Goal: Task Accomplishment & Management: Use online tool/utility

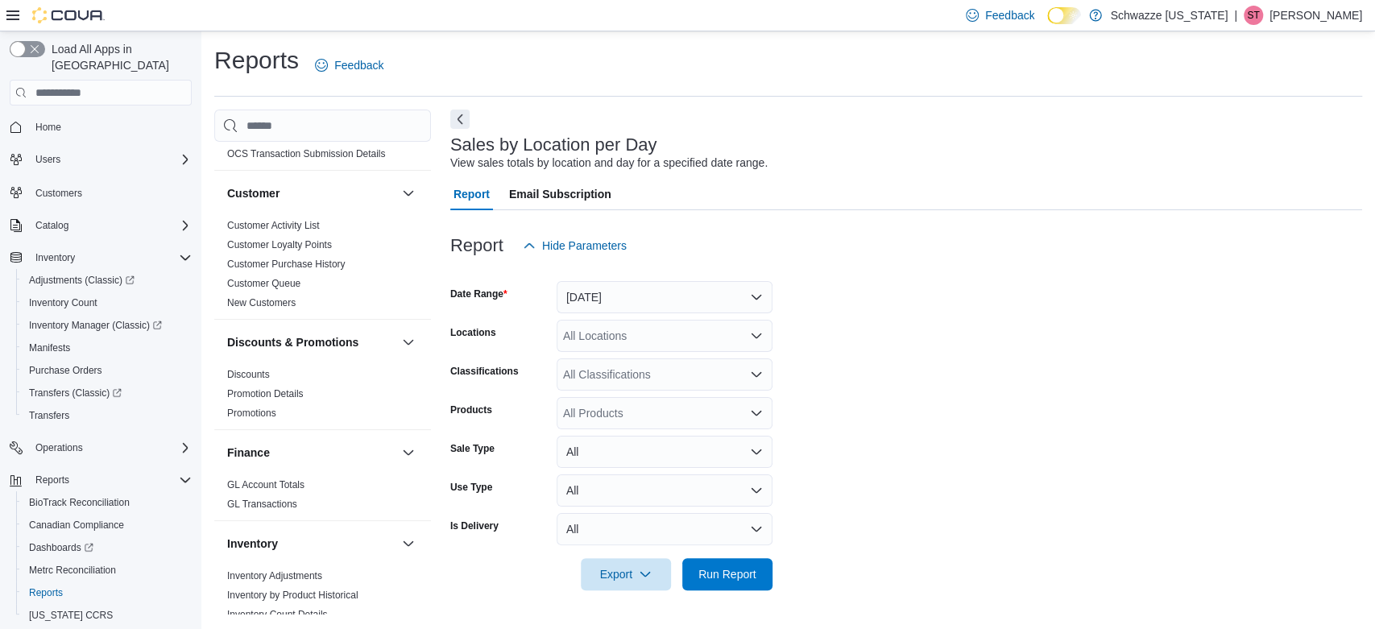
scroll to position [447, 0]
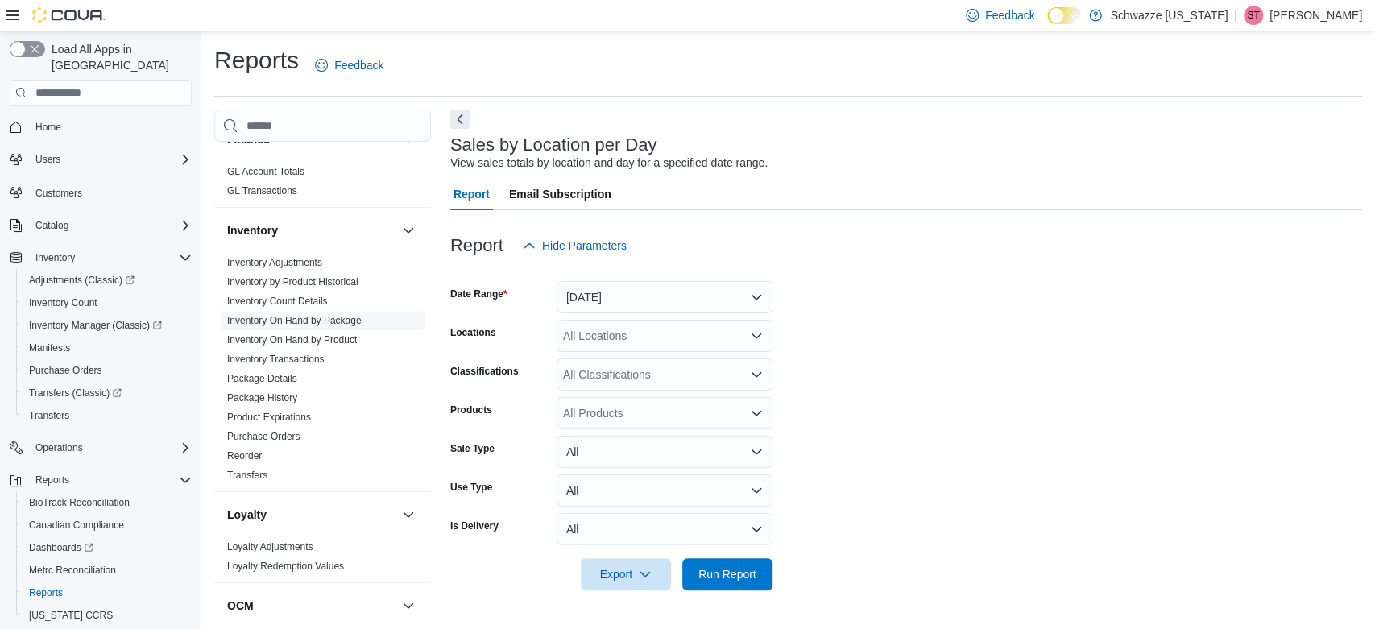
click at [335, 321] on link "Inventory On Hand by Package" at bounding box center [294, 320] width 135 height 11
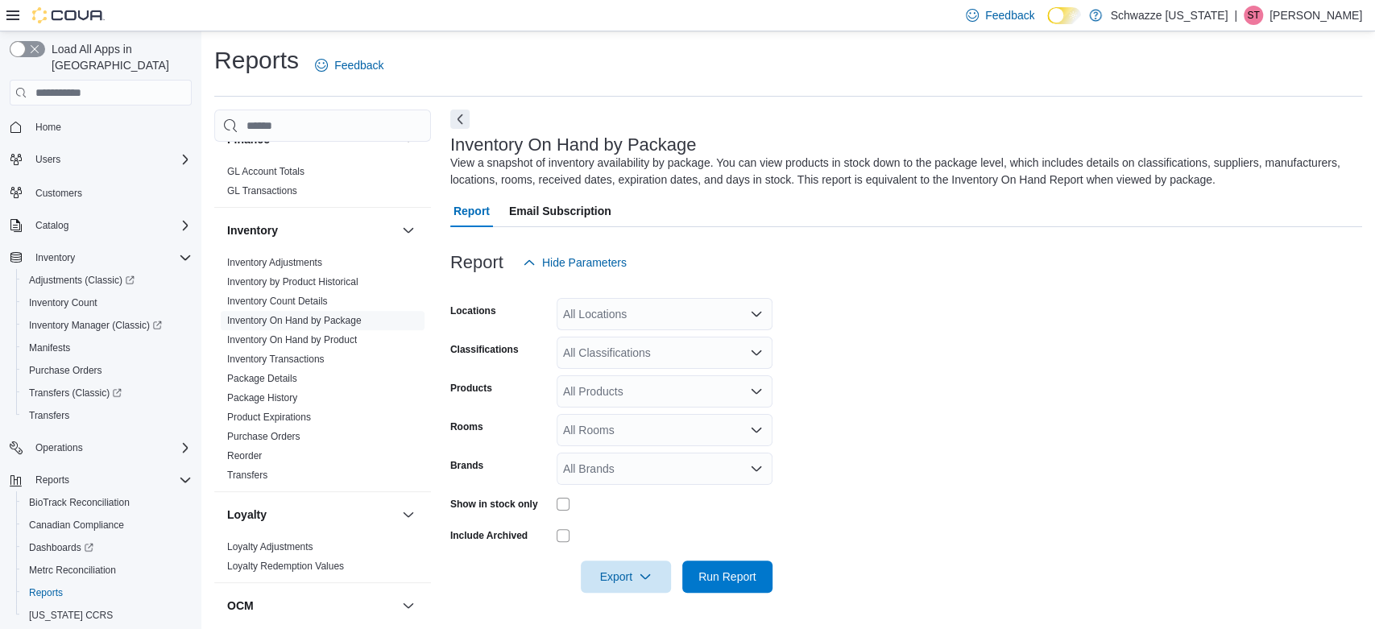
click at [658, 318] on div "All Locations" at bounding box center [665, 314] width 216 height 32
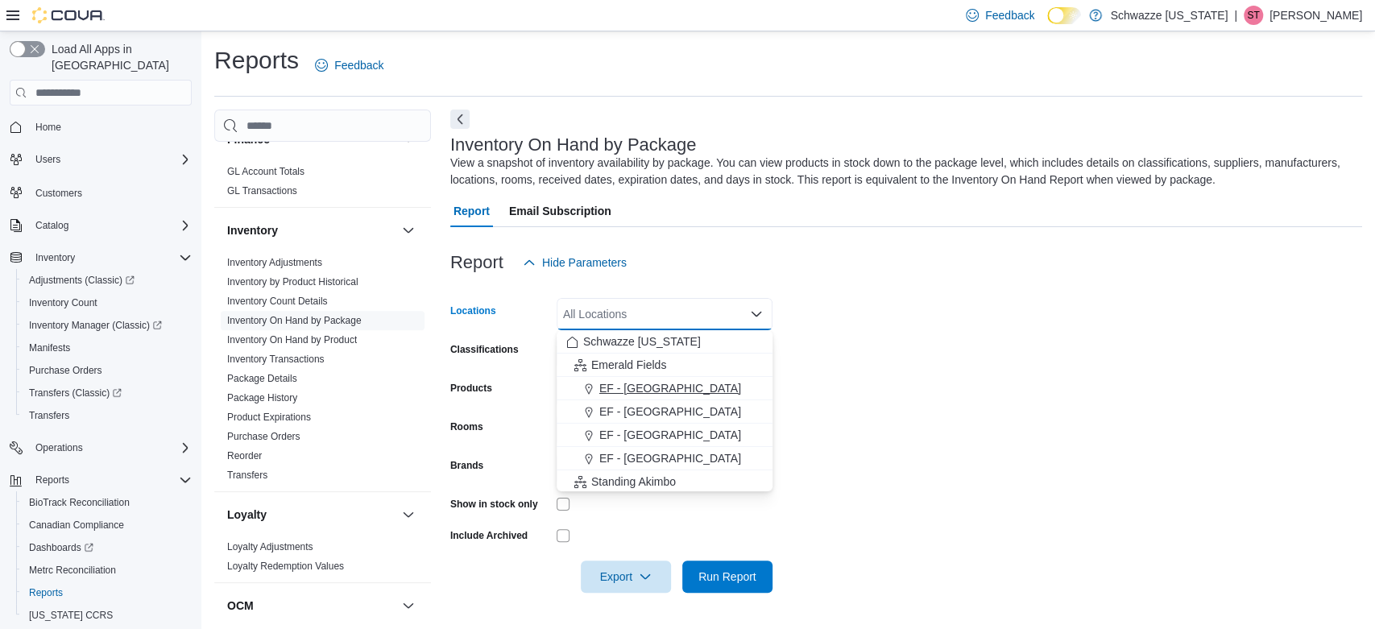
click at [658, 384] on span "EF - [GEOGRAPHIC_DATA]" at bounding box center [670, 388] width 142 height 16
click at [822, 312] on form "Locations [GEOGRAPHIC_DATA] - [GEOGRAPHIC_DATA] Combo box. Selected. EF - [GEOG…" at bounding box center [906, 436] width 912 height 314
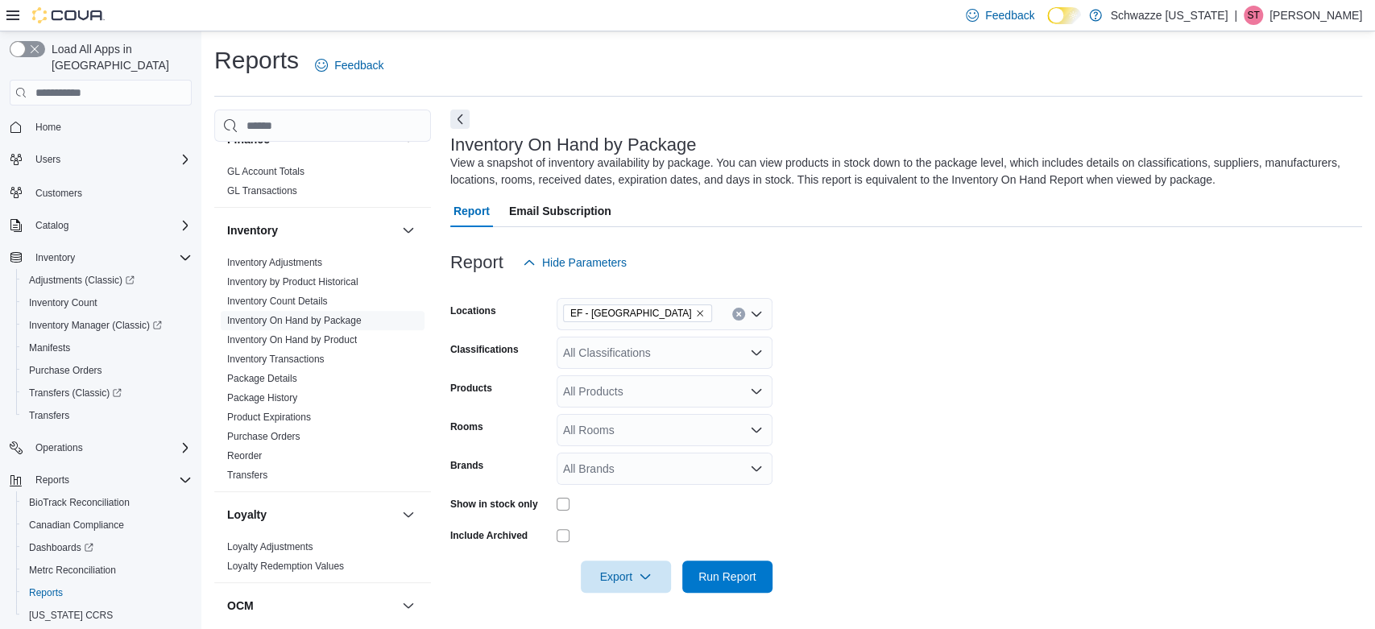
click at [610, 346] on div "All Classifications" at bounding box center [665, 353] width 216 height 32
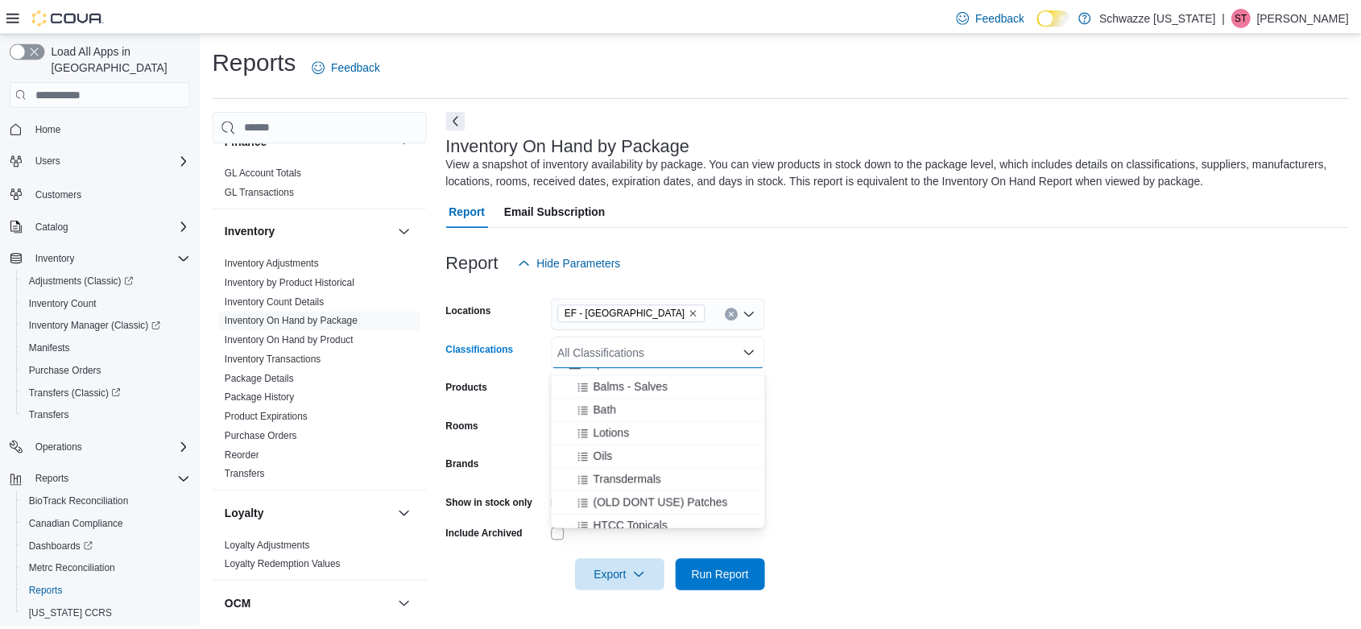
scroll to position [1342, 0]
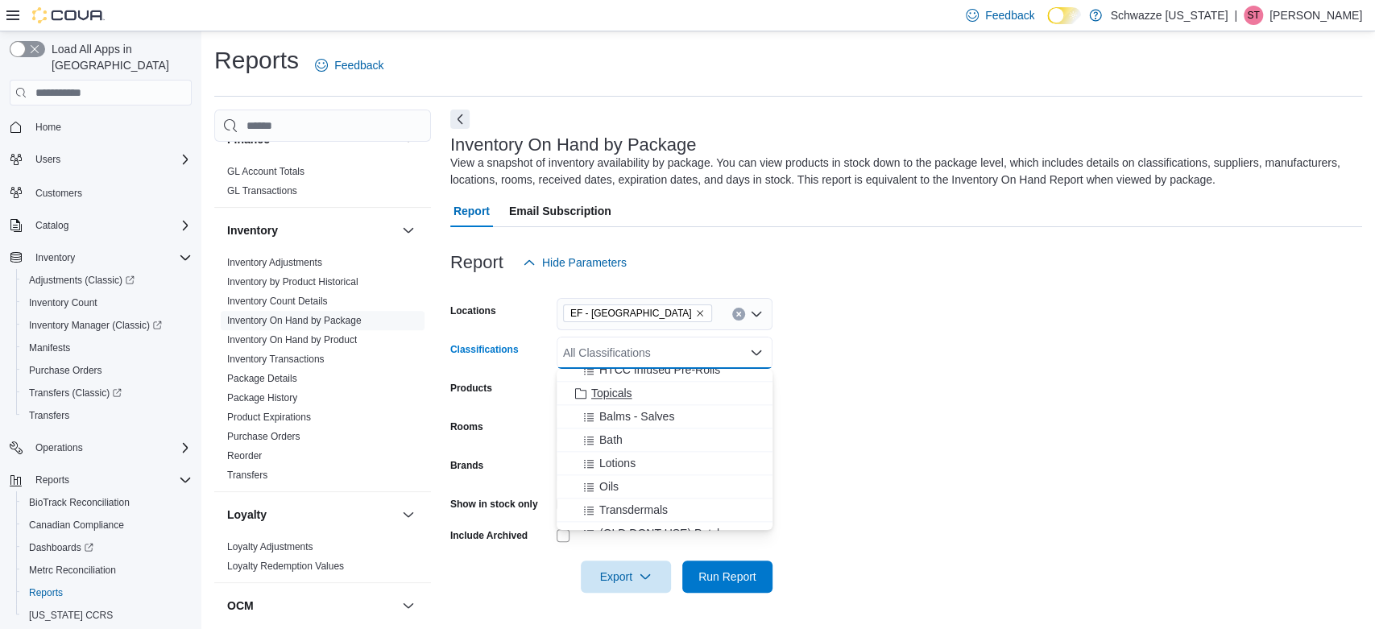
click at [609, 391] on span "Topicals" at bounding box center [611, 393] width 41 height 16
click at [1032, 396] on form "Locations [GEOGRAPHIC_DATA] - [GEOGRAPHIC_DATA] Classifications Topicals Combo …" at bounding box center [906, 436] width 912 height 314
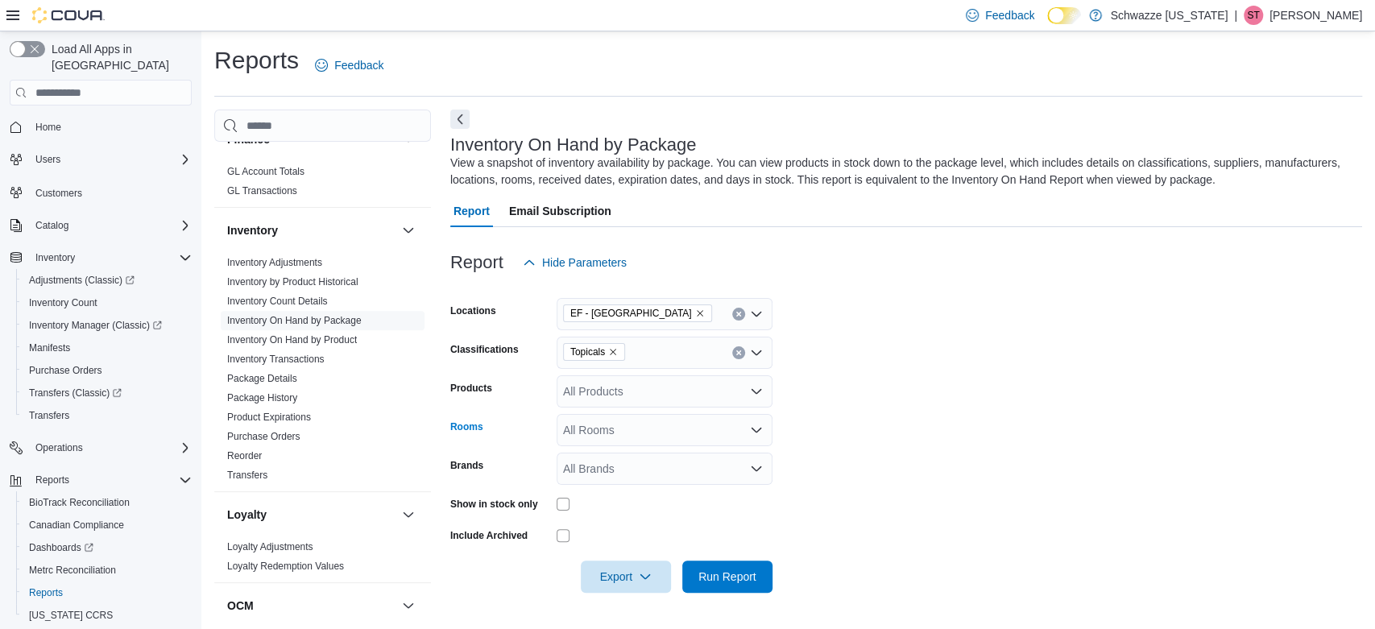
click at [603, 434] on div "All Rooms" at bounding box center [665, 430] width 216 height 32
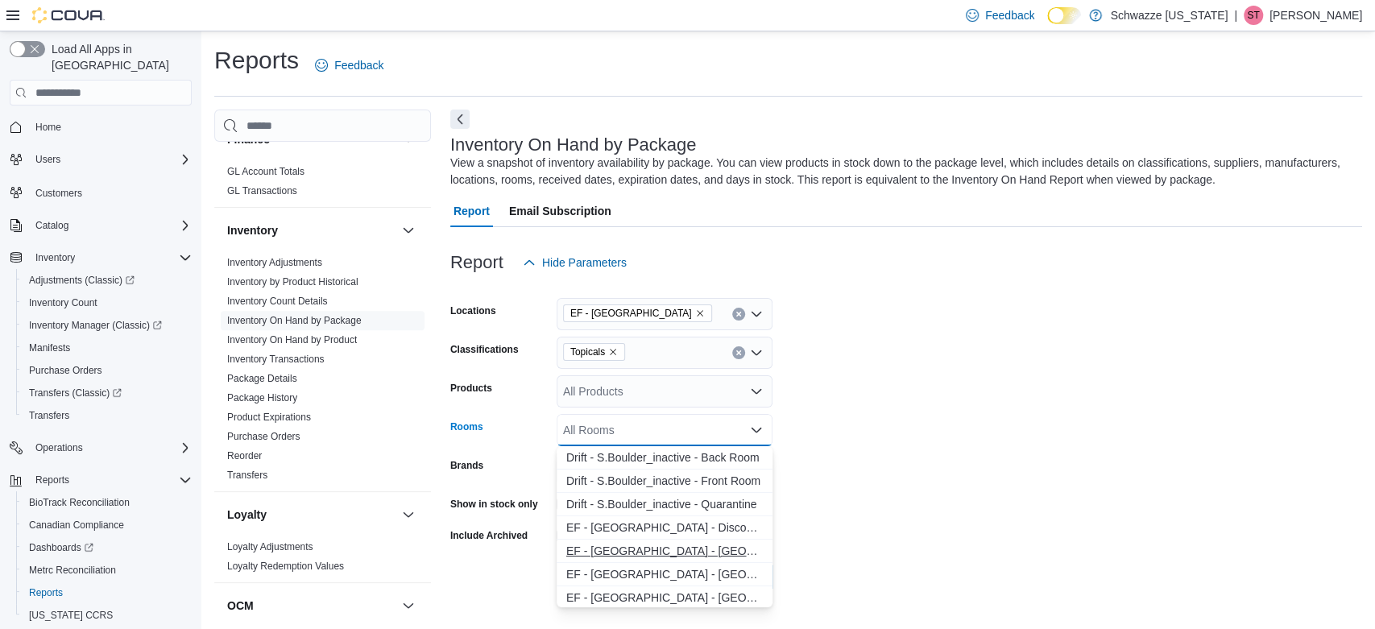
click at [717, 544] on span "EF - [GEOGRAPHIC_DATA] - [GEOGRAPHIC_DATA] - [GEOGRAPHIC_DATA] - [GEOGRAPHIC_DA…" at bounding box center [664, 551] width 197 height 16
click at [717, 544] on span "EF - [GEOGRAPHIC_DATA] - [GEOGRAPHIC_DATA] - [GEOGRAPHIC_DATA] - [GEOGRAPHIC_DA…" at bounding box center [649, 551] width 166 height 16
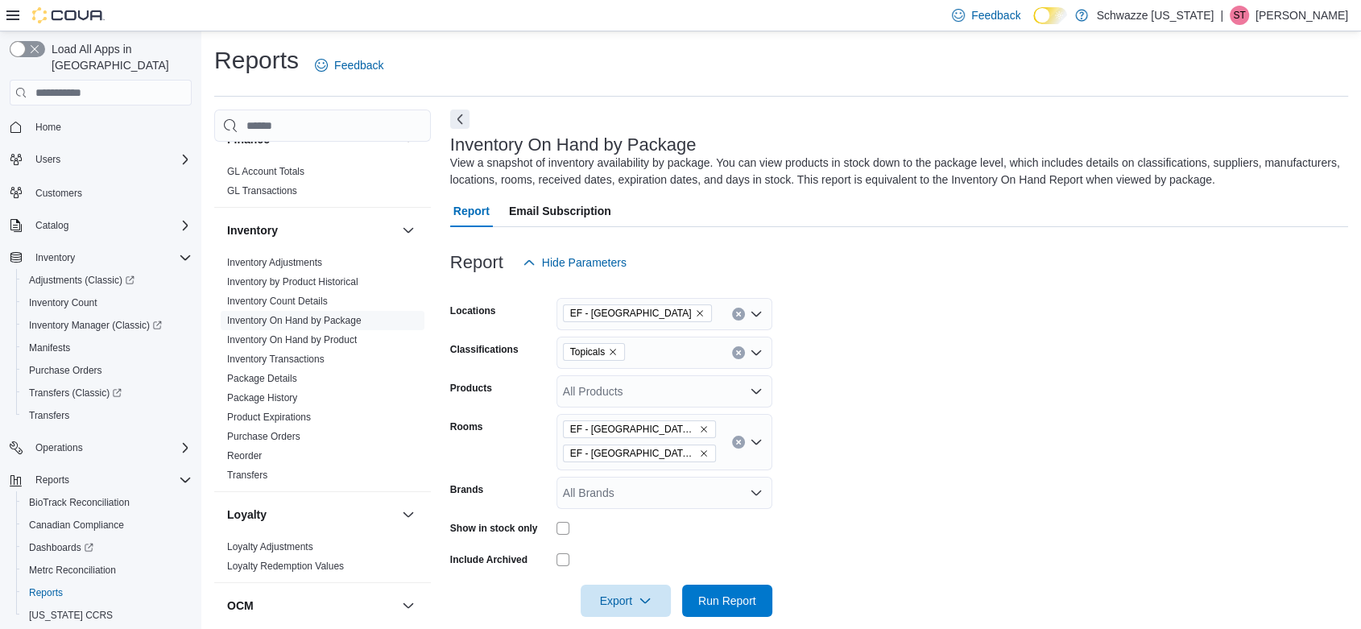
click at [870, 455] on form "Locations [GEOGRAPHIC_DATA] - [GEOGRAPHIC_DATA] Classifications Topicals Produc…" at bounding box center [899, 448] width 898 height 338
click at [743, 611] on span "Run Report" at bounding box center [727, 600] width 71 height 32
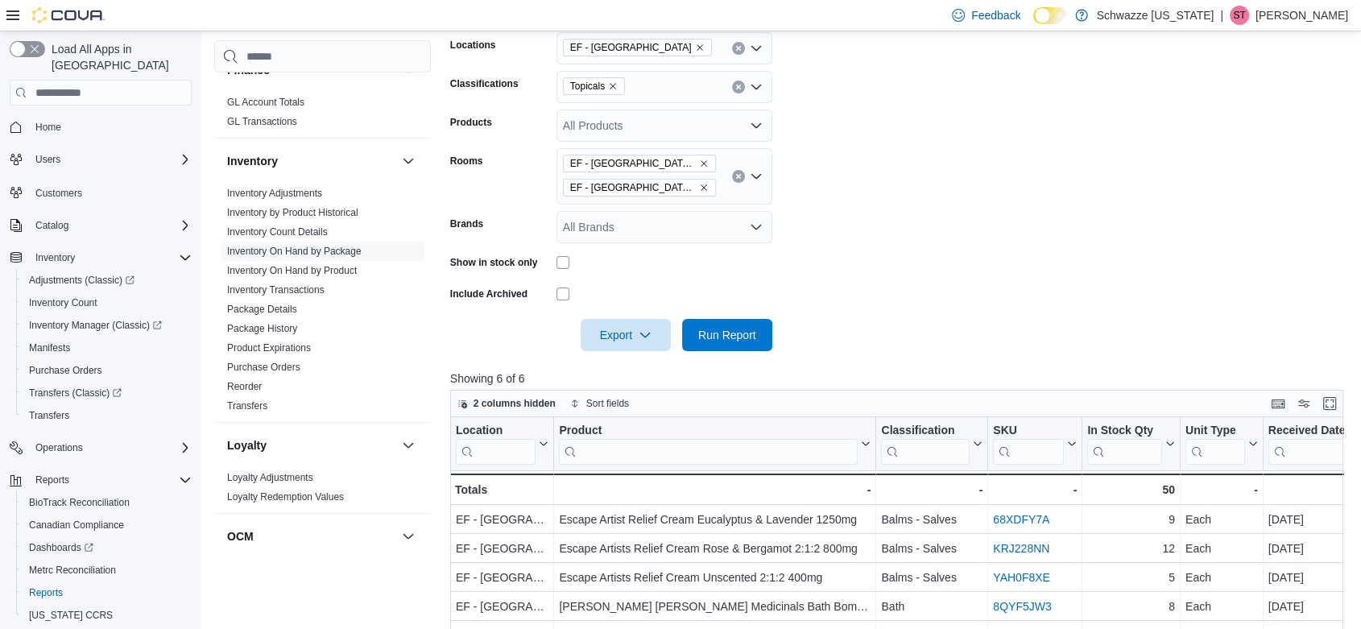
scroll to position [447, 0]
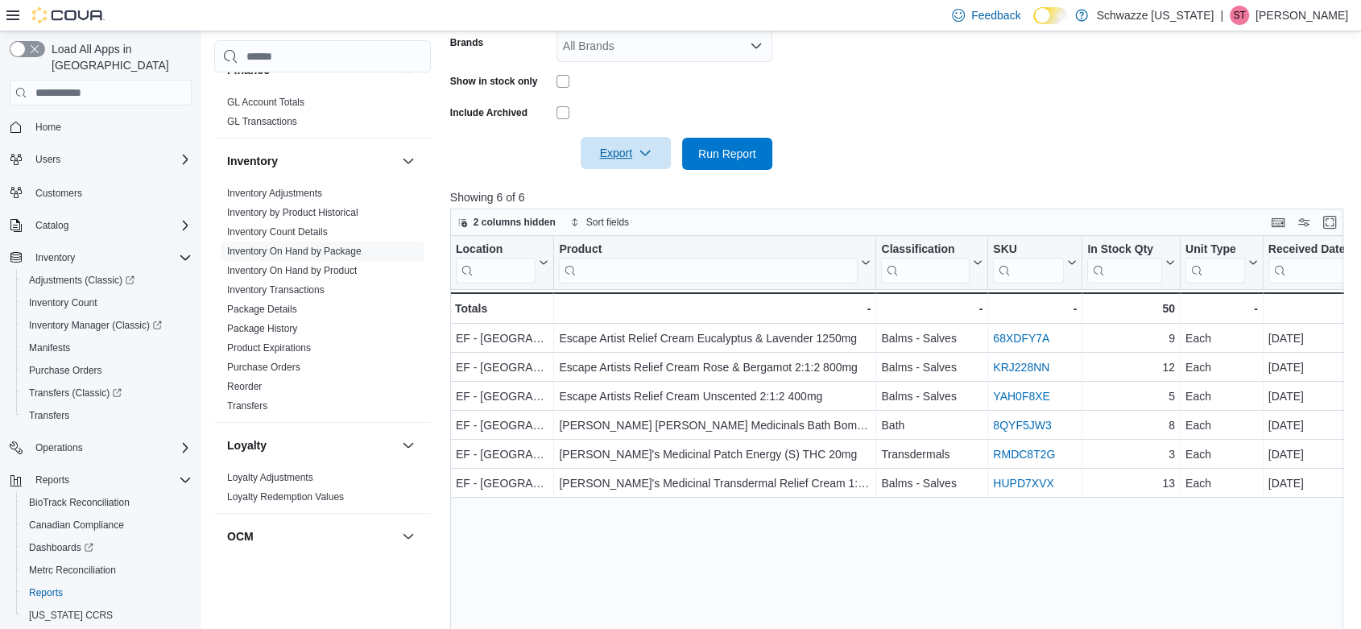
click at [626, 155] on span "Export" at bounding box center [625, 153] width 71 height 32
click at [627, 184] on span "Export to Excel" at bounding box center [628, 186] width 72 height 13
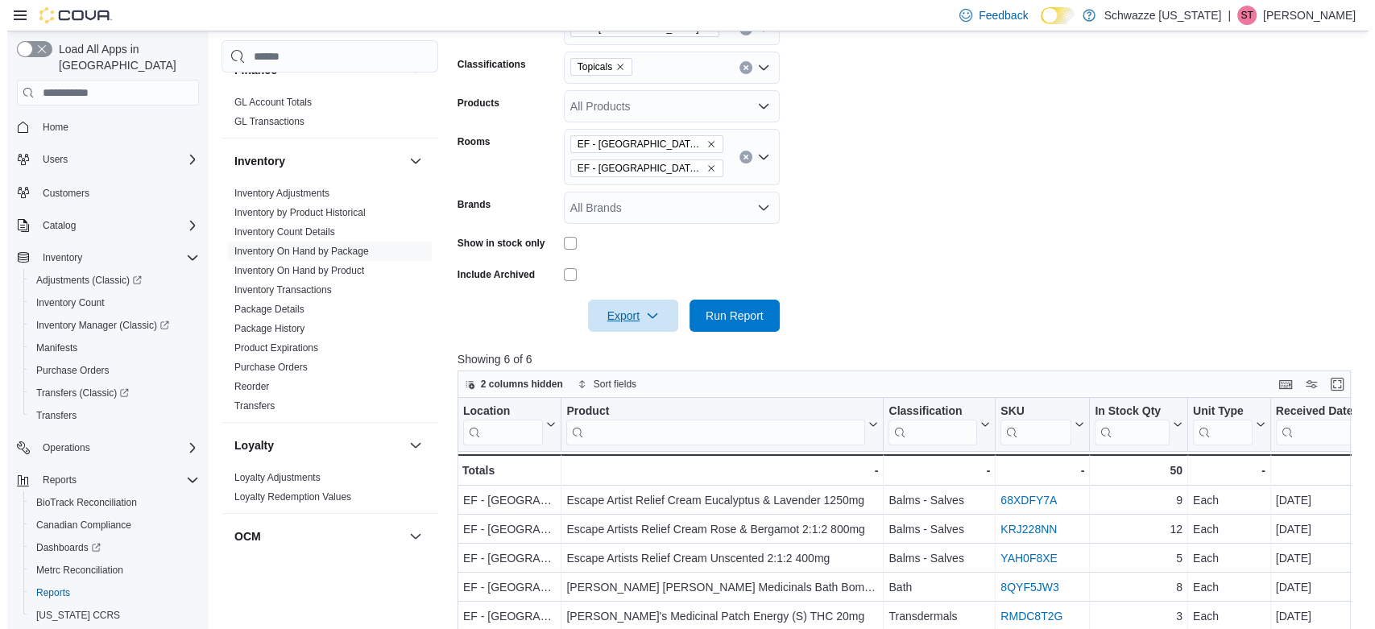
scroll to position [0, 0]
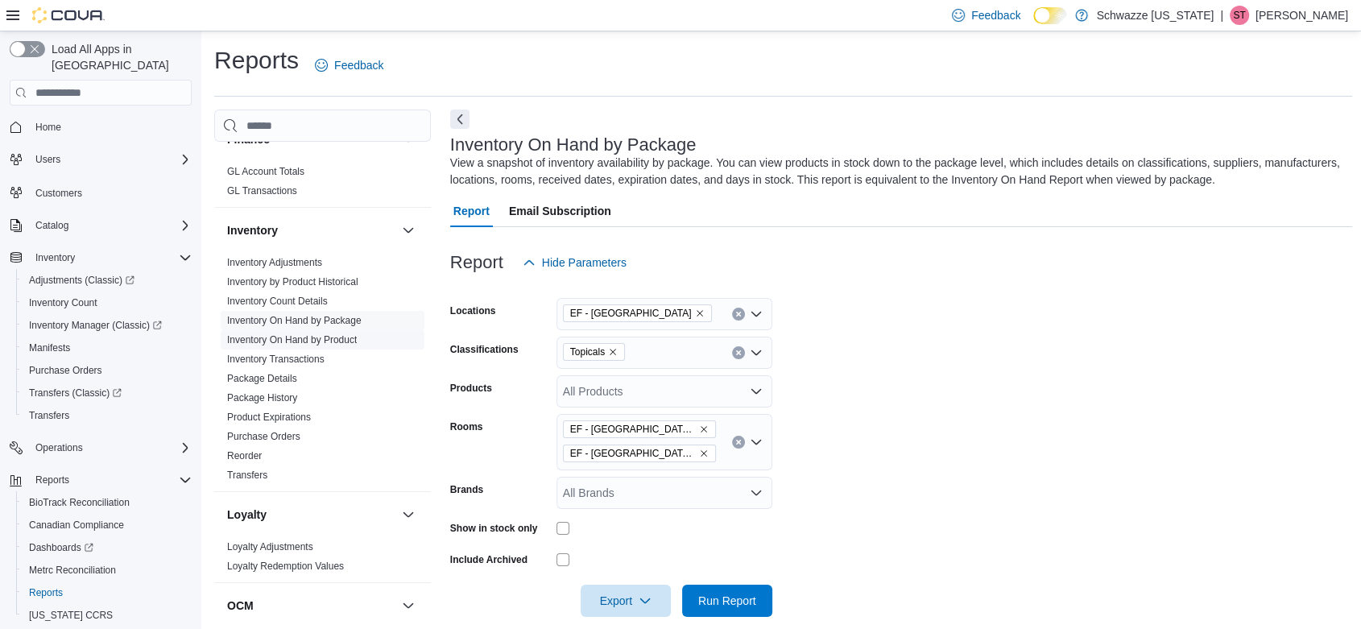
click at [331, 341] on link "Inventory On Hand by Product" at bounding box center [292, 339] width 130 height 11
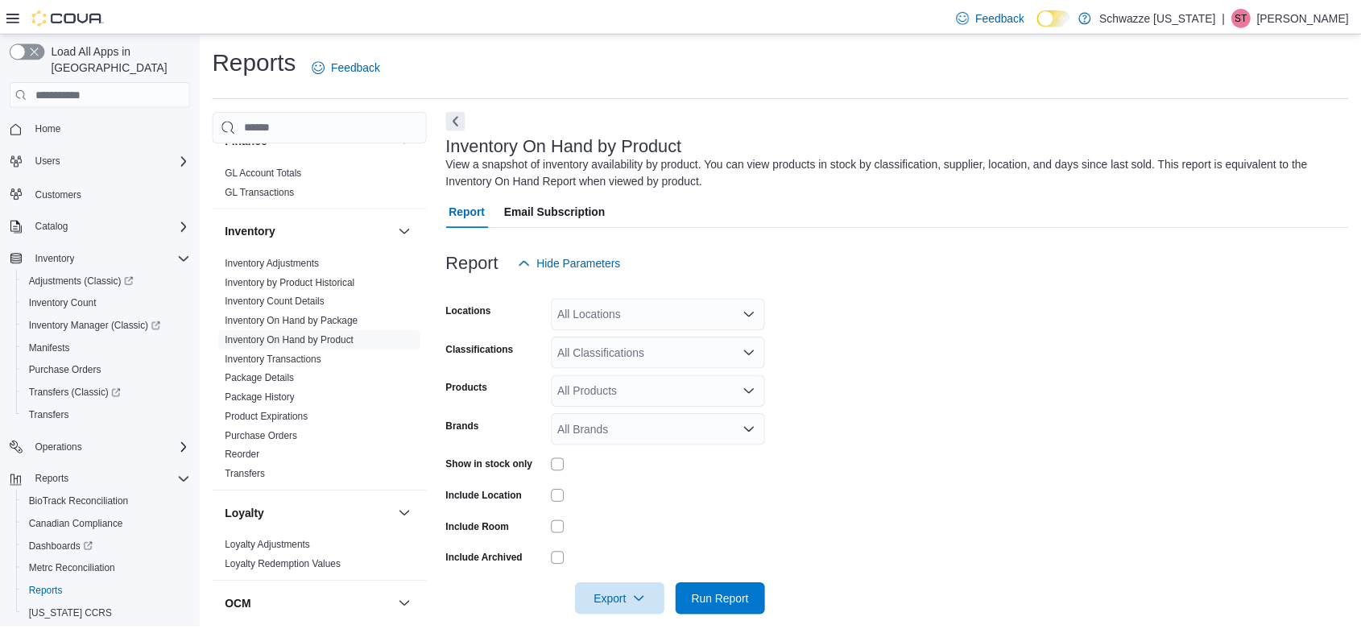
scroll to position [19, 0]
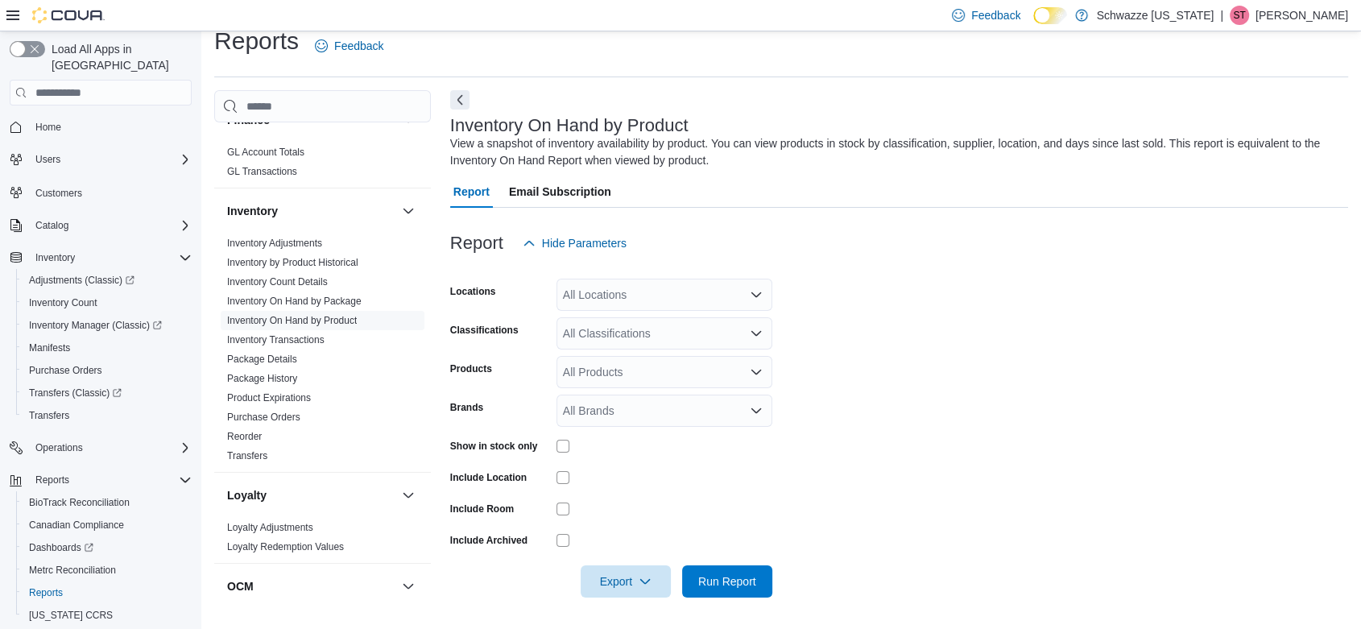
click at [619, 291] on div "All Locations" at bounding box center [665, 295] width 216 height 32
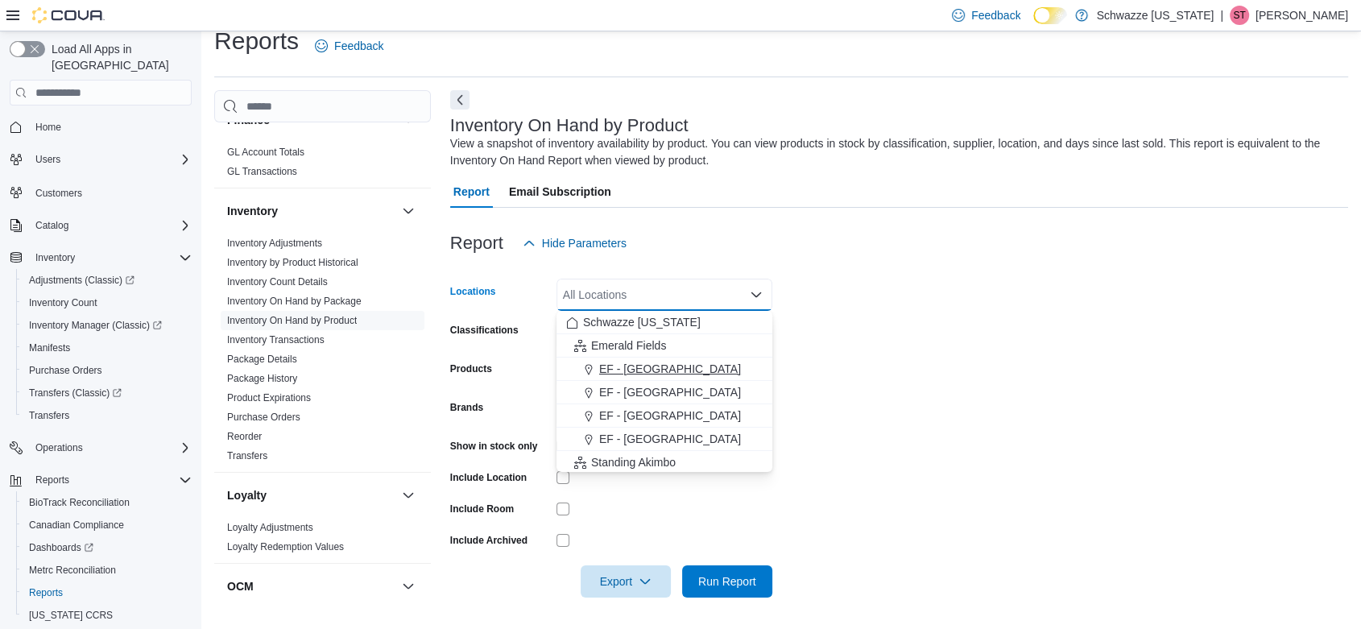
click at [633, 365] on span "EF - [GEOGRAPHIC_DATA]" at bounding box center [670, 369] width 142 height 16
click at [1019, 313] on form "Locations [GEOGRAPHIC_DATA] - [GEOGRAPHIC_DATA] Combo box. Selected. EF - [GEOG…" at bounding box center [899, 428] width 898 height 338
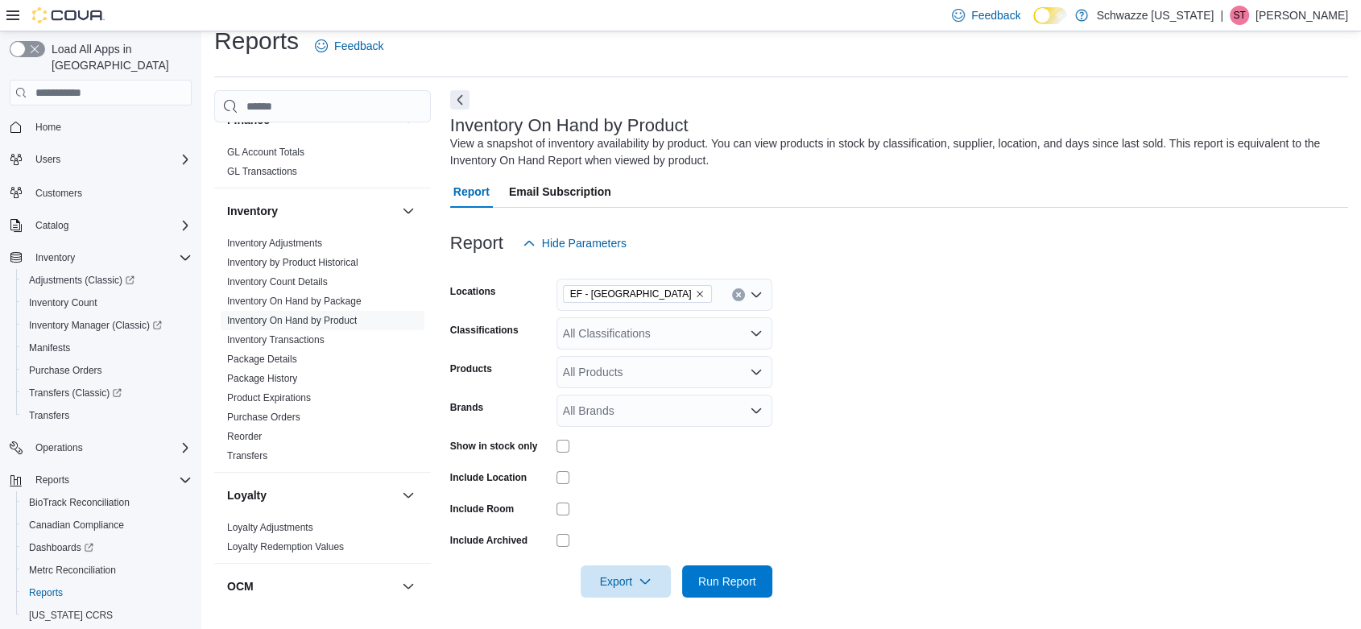
click at [695, 333] on div "All Classifications" at bounding box center [665, 333] width 216 height 32
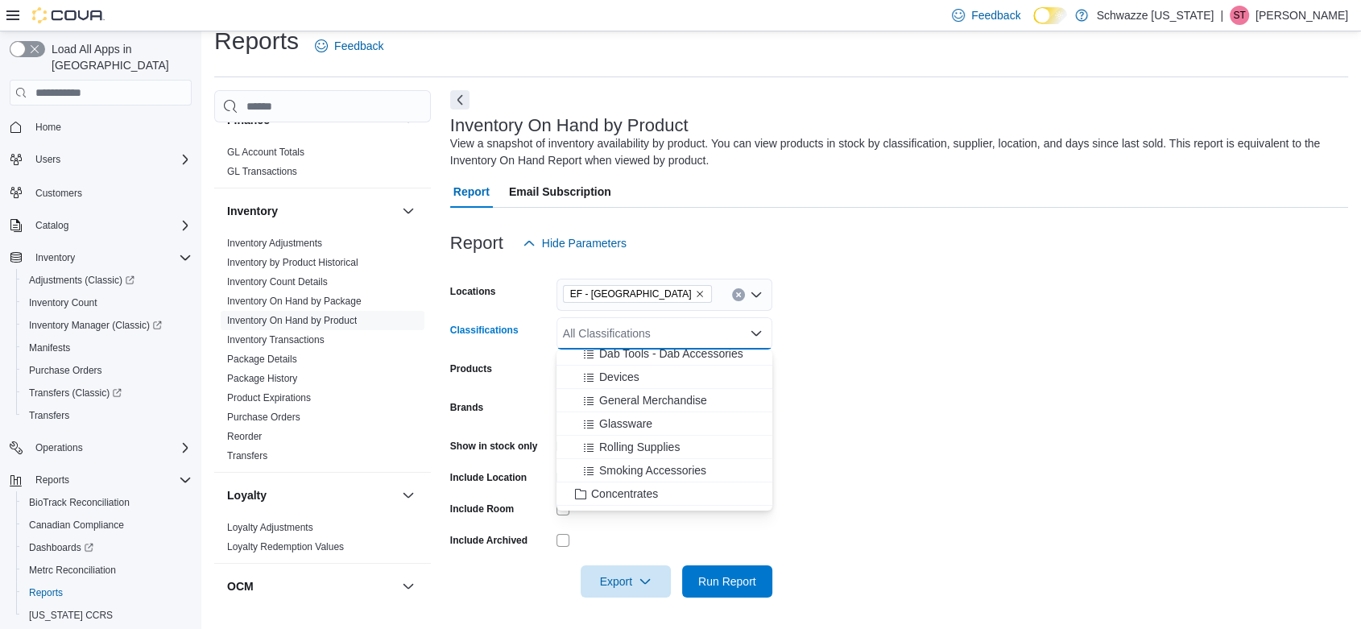
scroll to position [268, 0]
click at [618, 372] on span "Accessories" at bounding box center [621, 373] width 60 height 16
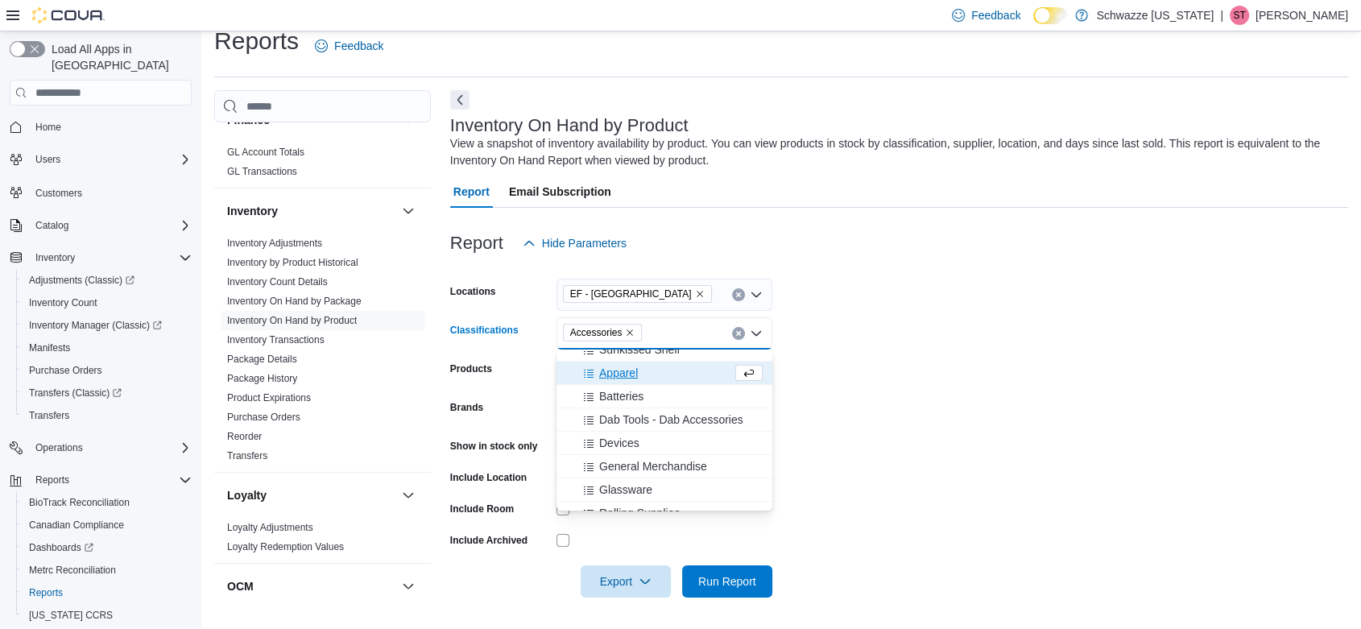
click at [899, 359] on form "Locations EF - [GEOGRAPHIC_DATA] Classifications Accessories Combo box. Selecte…" at bounding box center [899, 428] width 898 height 338
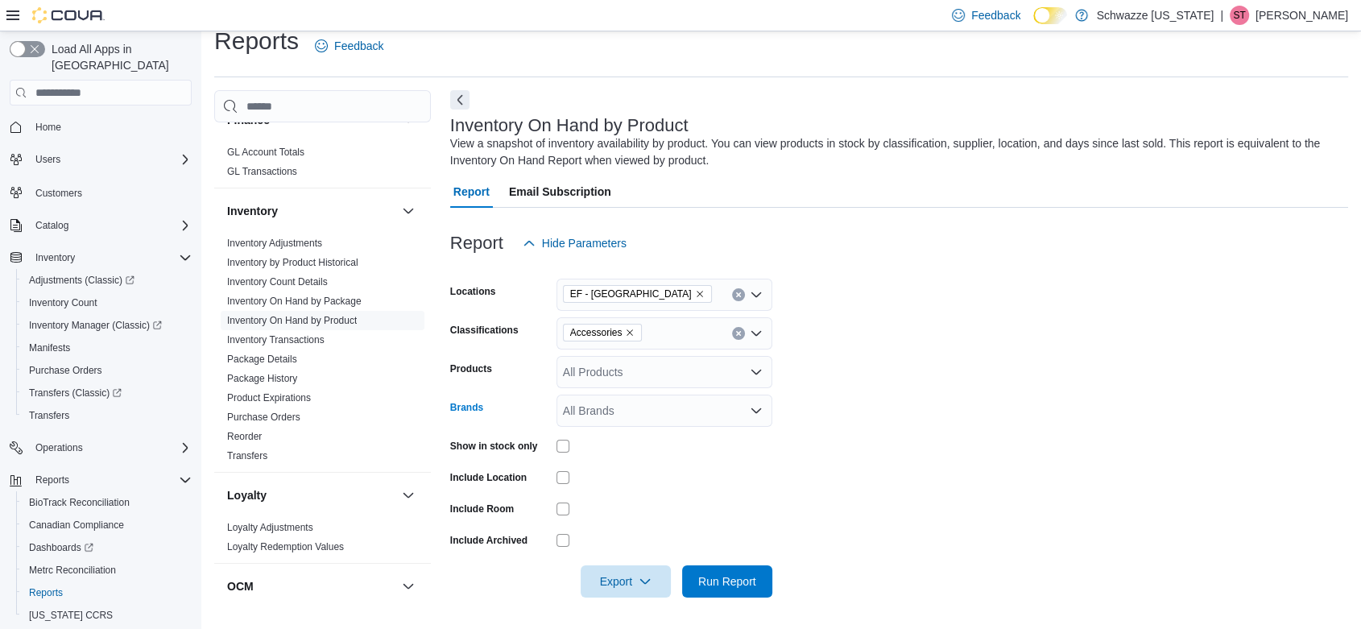
click at [621, 408] on div "All Brands" at bounding box center [665, 411] width 216 height 32
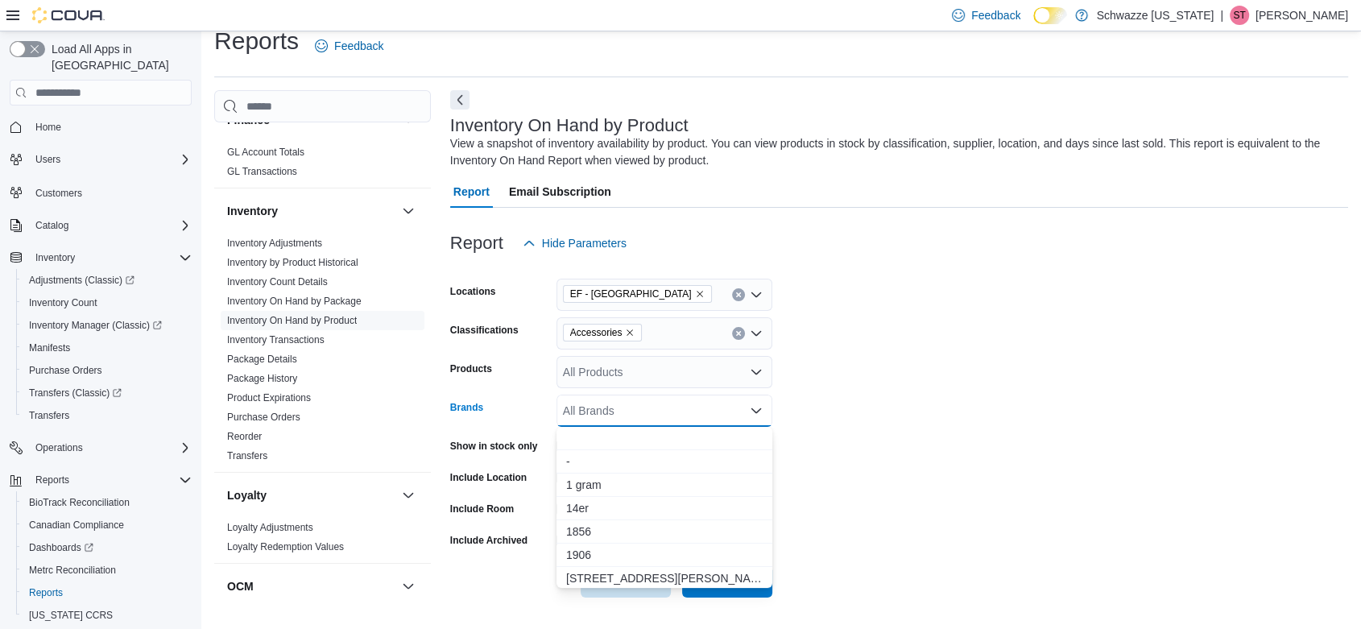
click at [630, 409] on div "All Brands" at bounding box center [665, 411] width 216 height 32
click at [966, 431] on form "Locations EF - [GEOGRAPHIC_DATA] Classifications Accessories Products All Produ…" at bounding box center [899, 428] width 898 height 338
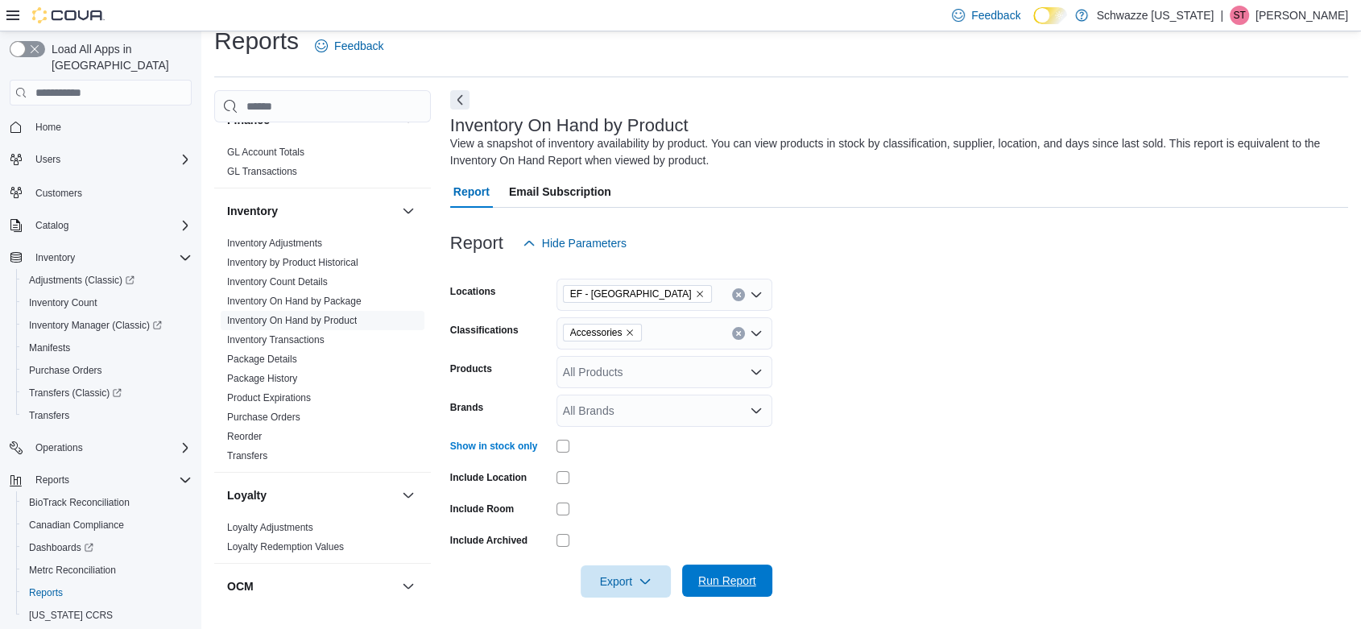
click at [728, 577] on span "Run Report" at bounding box center [727, 581] width 58 height 16
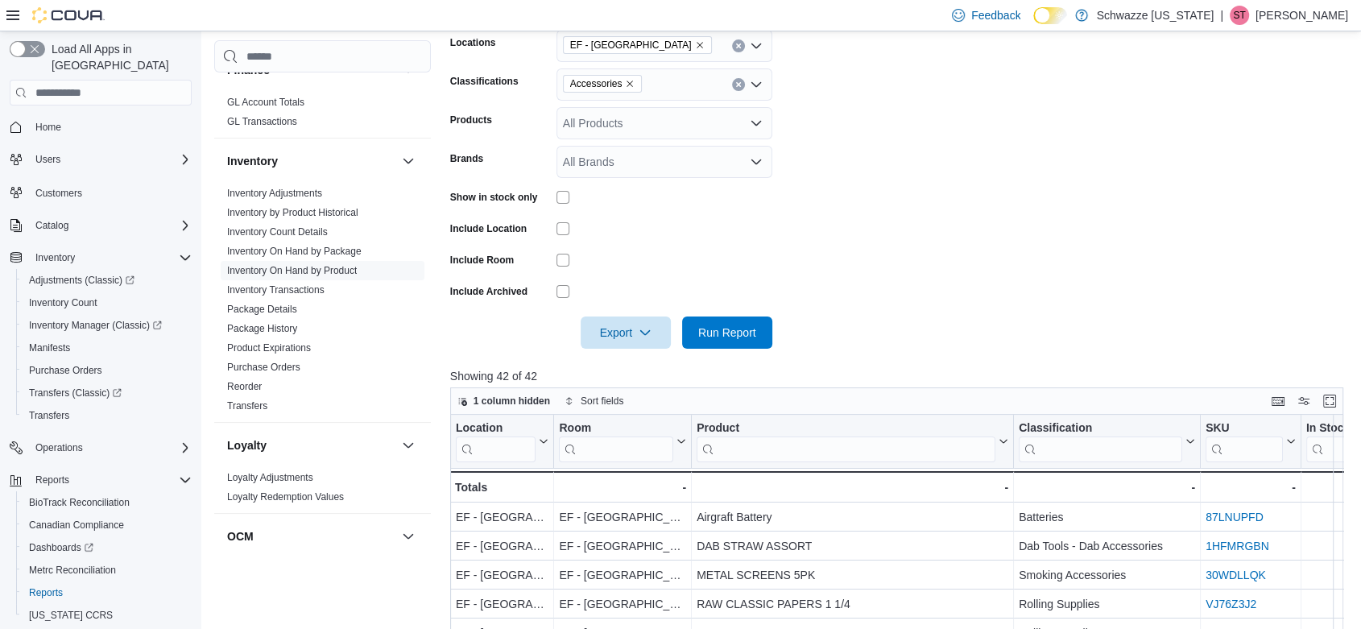
scroll to position [542, 0]
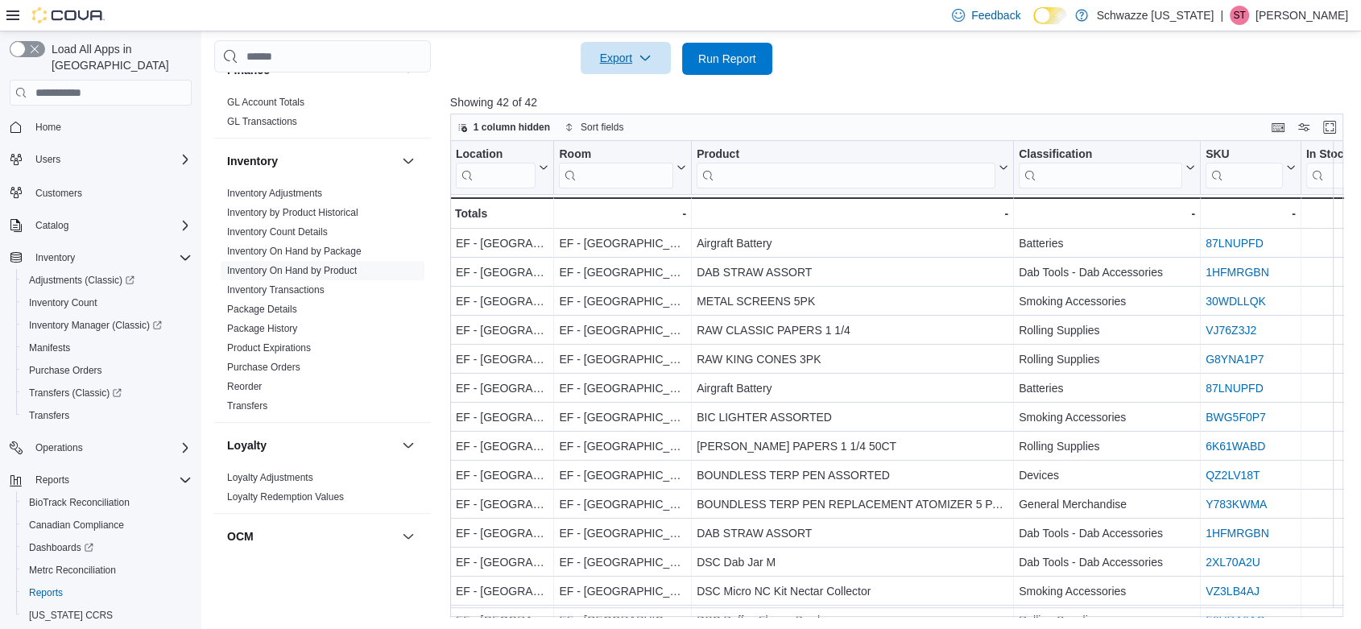
click at [627, 64] on span "Export" at bounding box center [625, 58] width 71 height 32
click at [644, 90] on span "Export to Excel" at bounding box center [628, 91] width 72 height 13
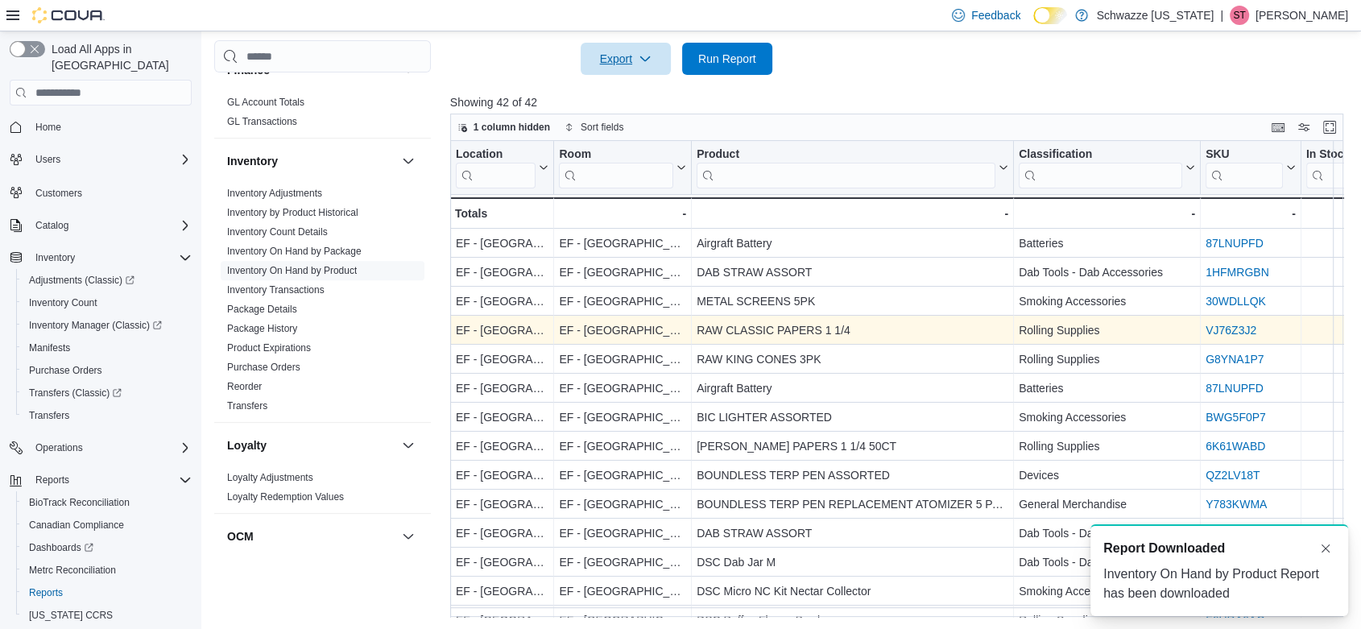
scroll to position [0, 0]
